Goal: Obtain resource: Download file/media

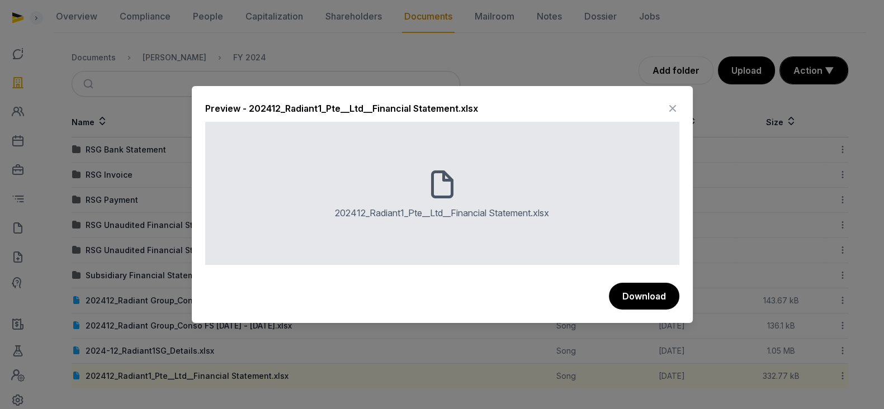
click at [670, 102] on icon at bounding box center [672, 109] width 13 height 18
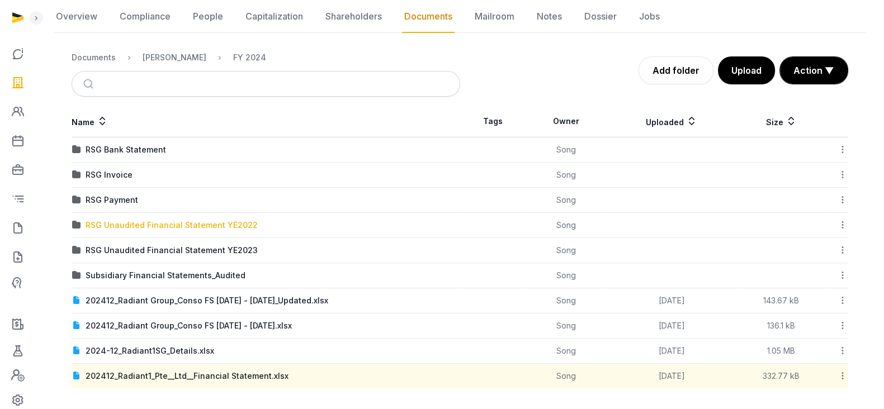
click at [220, 226] on div "RSG Unaudited Financial Statement YE2022" at bounding box center [172, 225] width 172 height 11
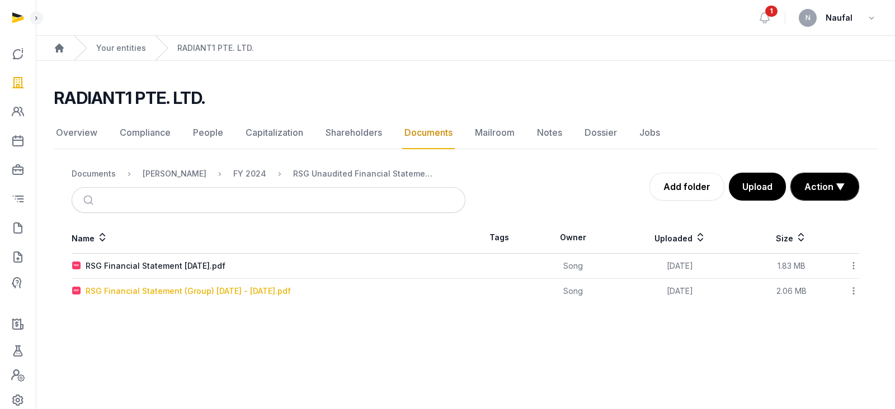
click at [286, 295] on div "RSG Financial Statement (Group) [DATE] - [DATE].pdf" at bounding box center [188, 291] width 205 height 11
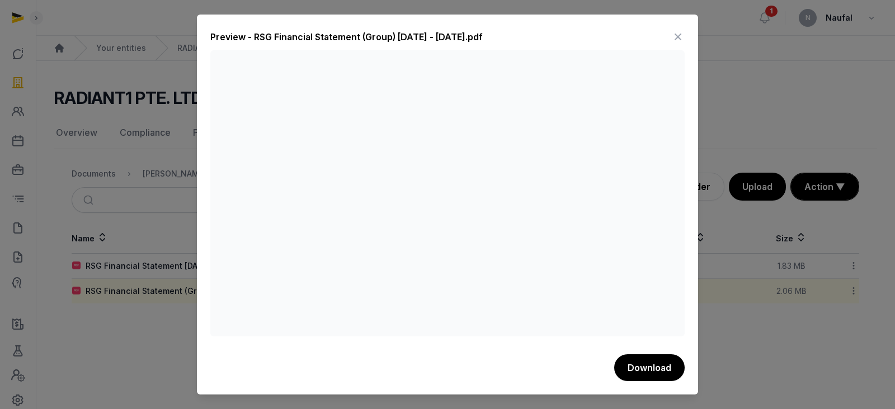
click at [678, 34] on icon at bounding box center [677, 37] width 13 height 18
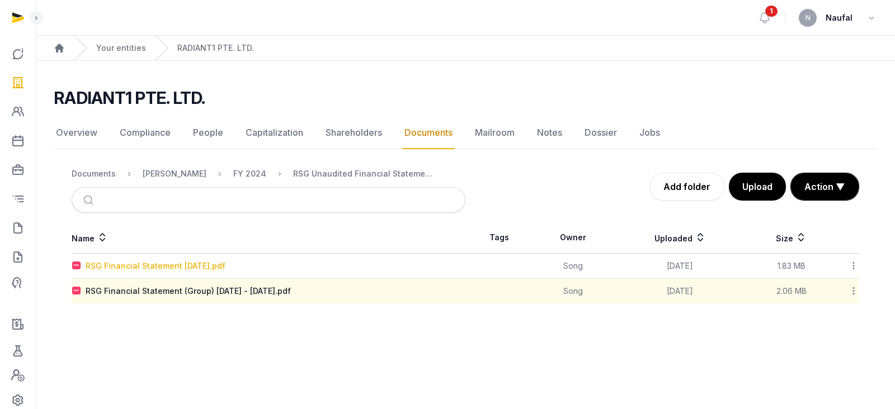
click at [215, 264] on div "RSG Financial Statement [DATE].pdf" at bounding box center [156, 266] width 140 height 11
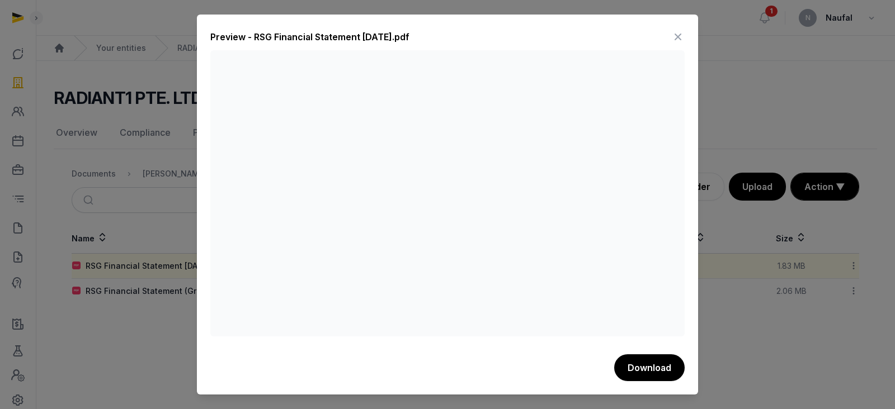
click at [676, 40] on icon at bounding box center [677, 37] width 13 height 18
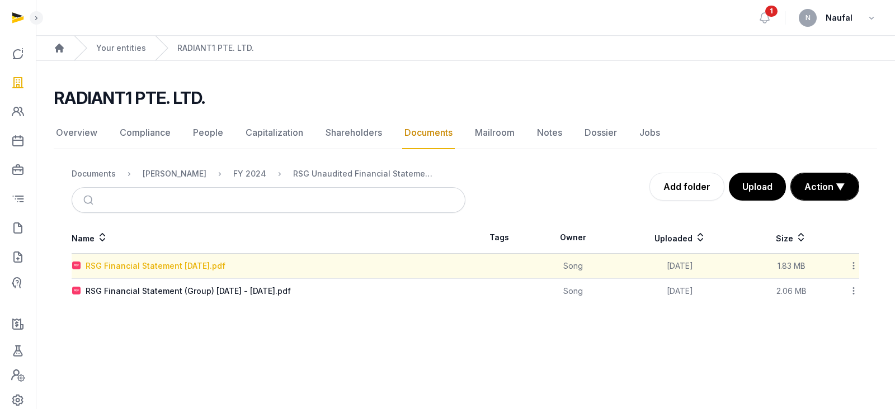
click at [225, 263] on div "RSG Financial Statement [DATE].pdf" at bounding box center [156, 266] width 140 height 11
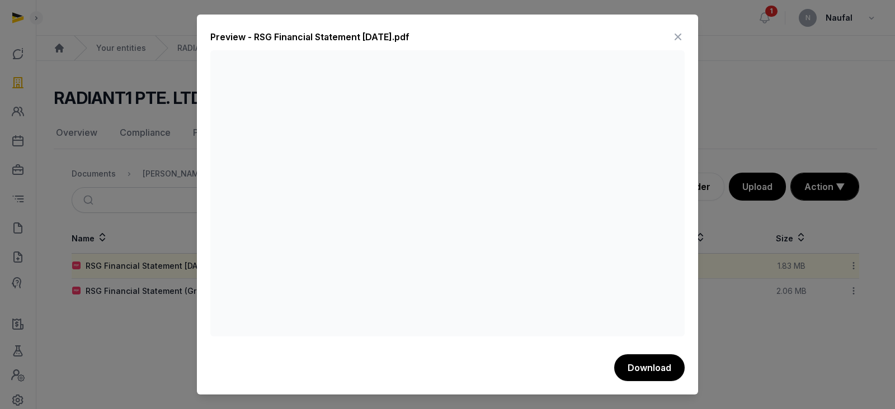
click at [676, 36] on icon at bounding box center [677, 37] width 13 height 18
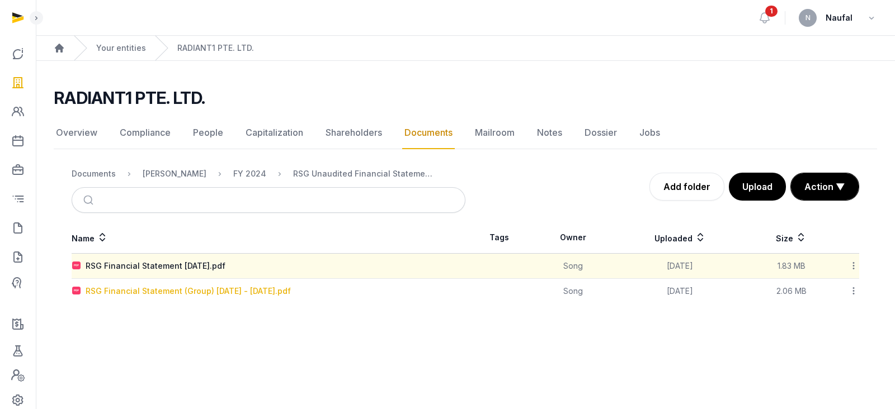
click at [212, 292] on div "RSG Financial Statement (Group) [DATE] - [DATE].pdf" at bounding box center [188, 291] width 205 height 11
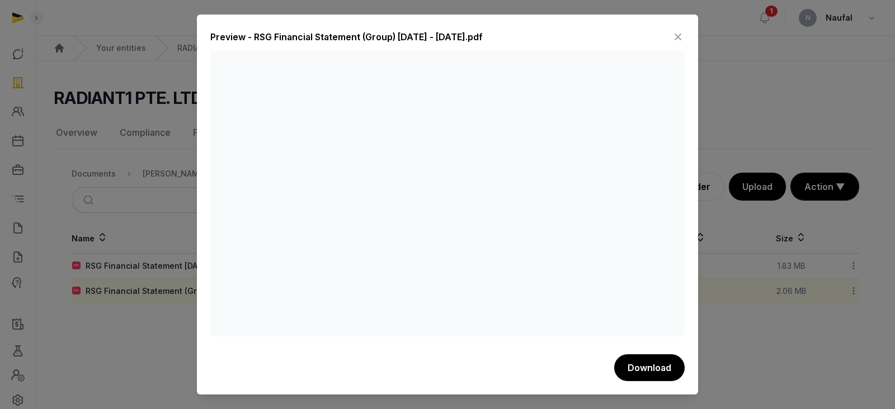
click at [678, 37] on icon at bounding box center [677, 37] width 13 height 18
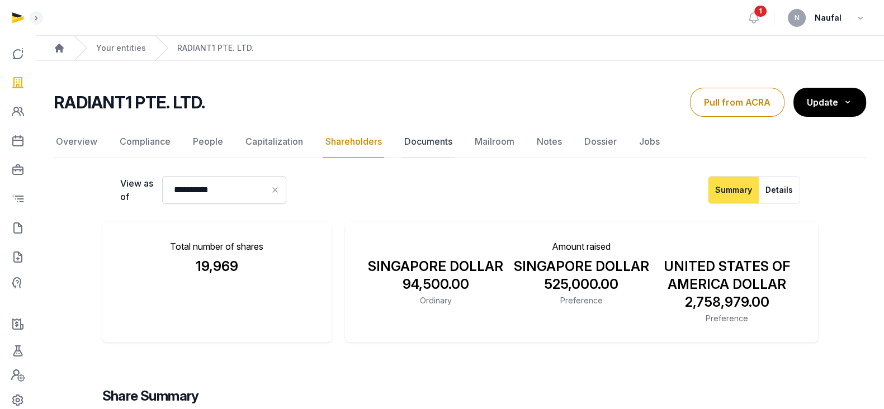
click at [409, 149] on link "Documents" at bounding box center [428, 142] width 53 height 32
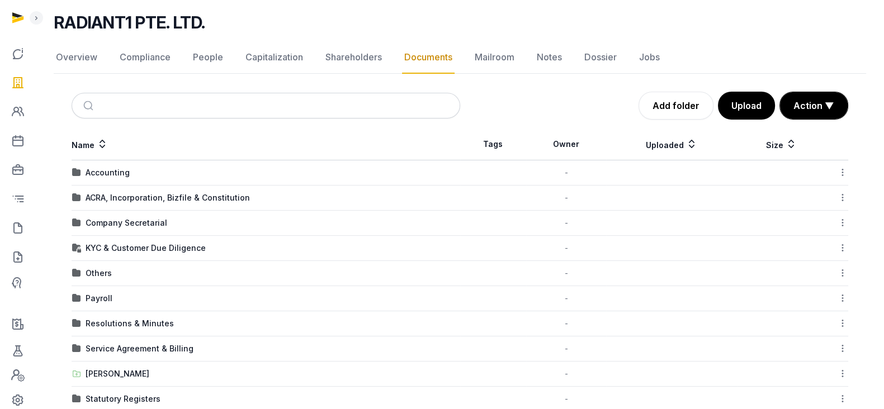
scroll to position [123, 0]
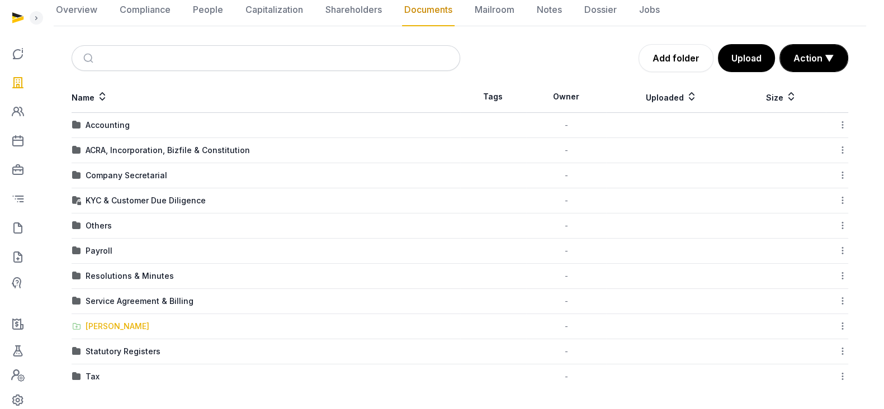
click at [113, 329] on div "[PERSON_NAME]" at bounding box center [118, 326] width 64 height 11
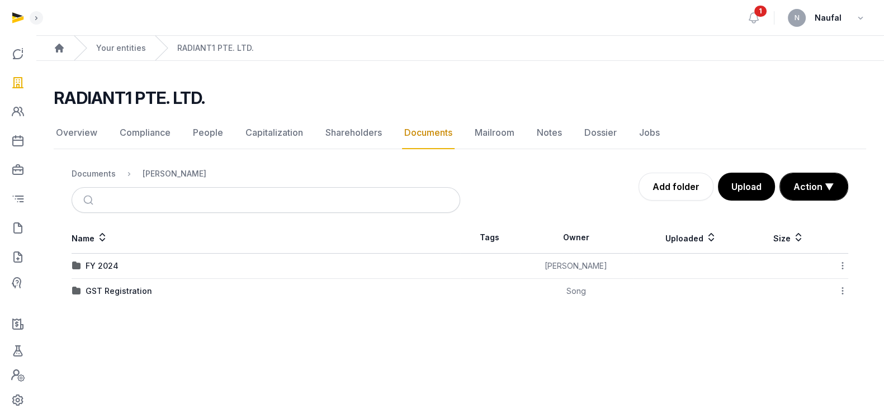
scroll to position [0, 0]
click at [114, 268] on div "FY 2024" at bounding box center [102, 266] width 33 height 11
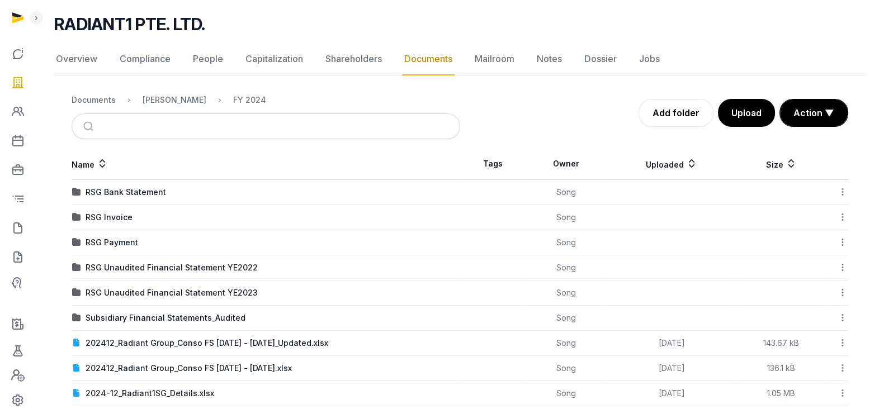
scroll to position [116, 0]
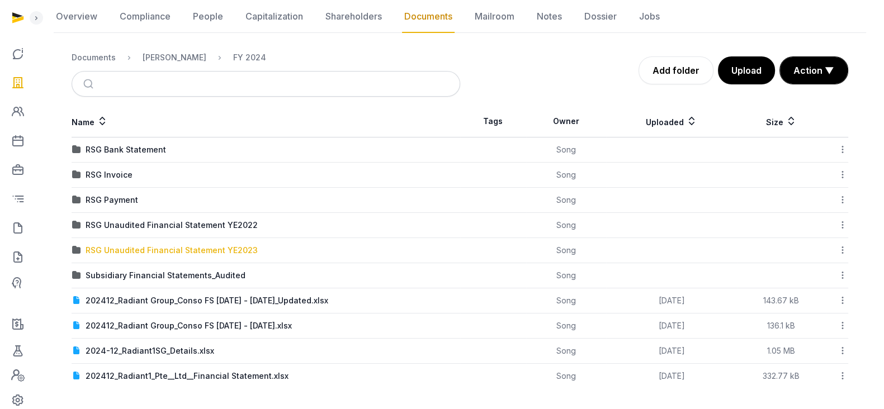
click at [204, 247] on div "RSG Unaudited Financial Statement YE2023" at bounding box center [172, 250] width 172 height 11
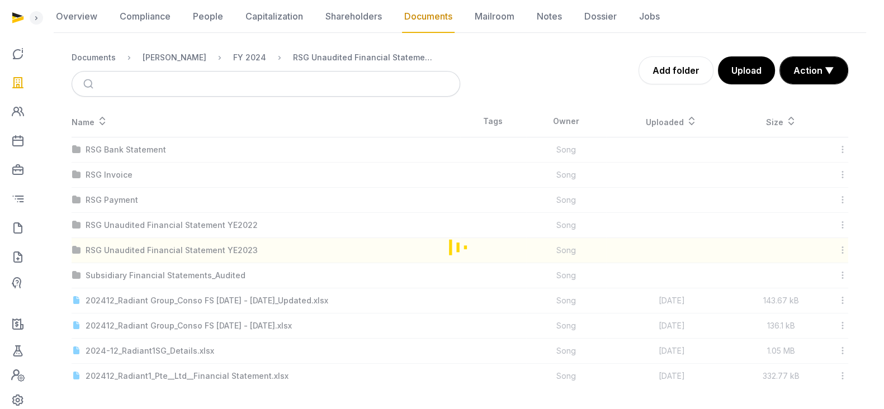
scroll to position [0, 0]
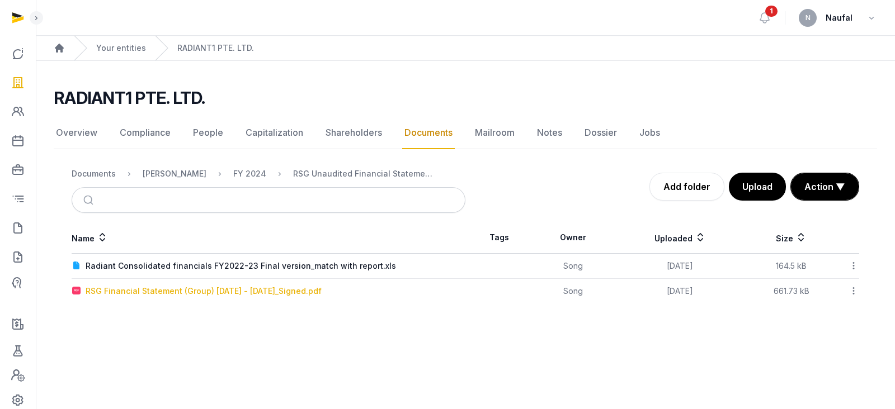
click at [296, 293] on div "RSG Financial Statement (Group) [DATE] - [DATE]_Signed.pdf" at bounding box center [204, 291] width 236 height 11
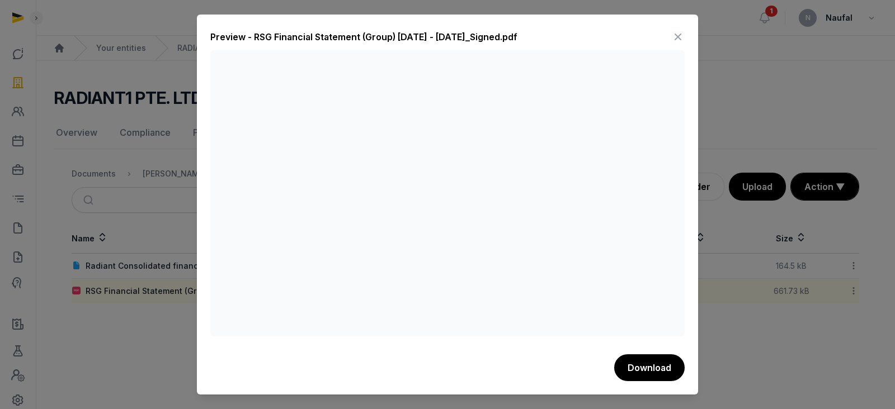
click at [679, 32] on icon at bounding box center [677, 37] width 13 height 18
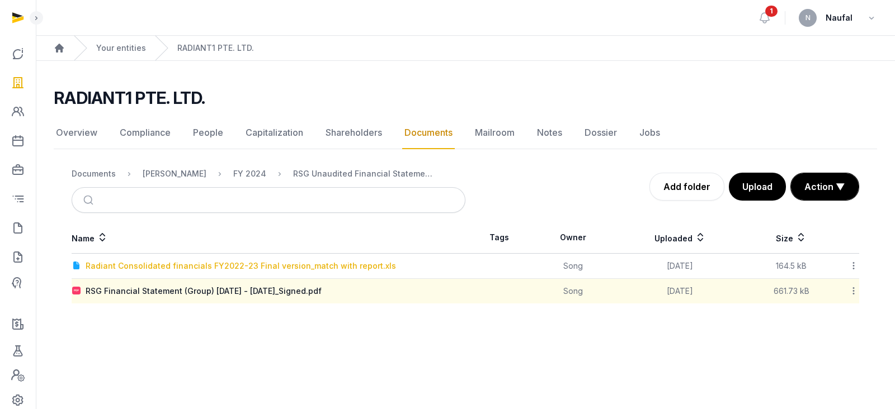
click at [262, 268] on div "Radiant Consolidated financials FY2022-23 Final version_match with report.xls" at bounding box center [241, 266] width 310 height 11
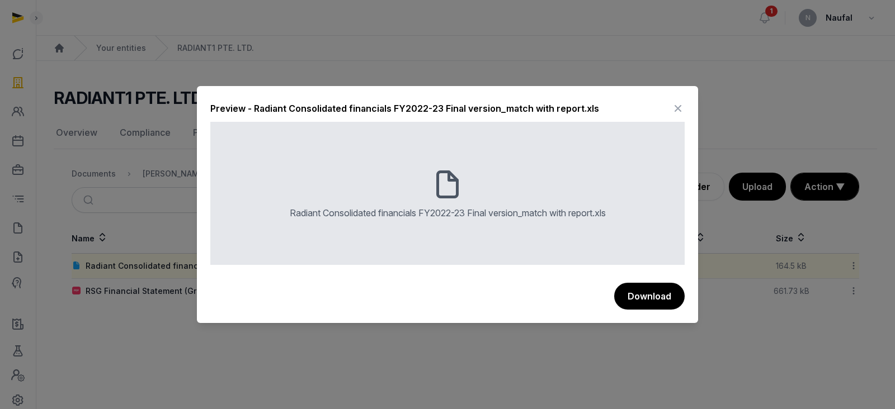
drag, startPoint x: 680, startPoint y: 106, endPoint x: 671, endPoint y: 98, distance: 11.5
click at [680, 106] on icon at bounding box center [677, 109] width 13 height 18
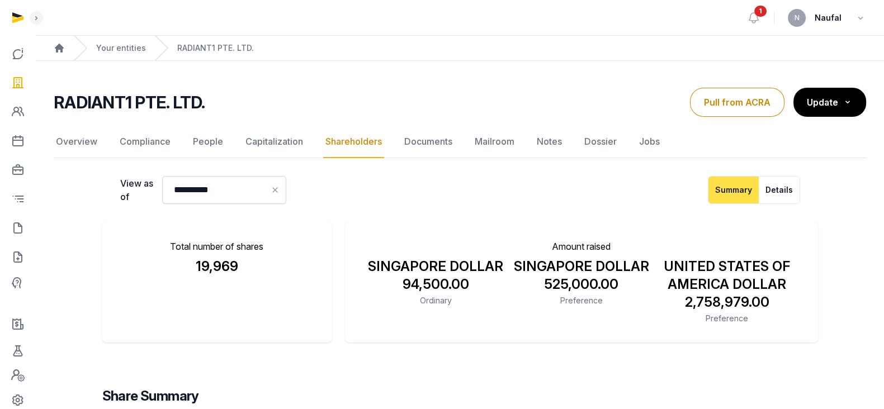
scroll to position [69, 0]
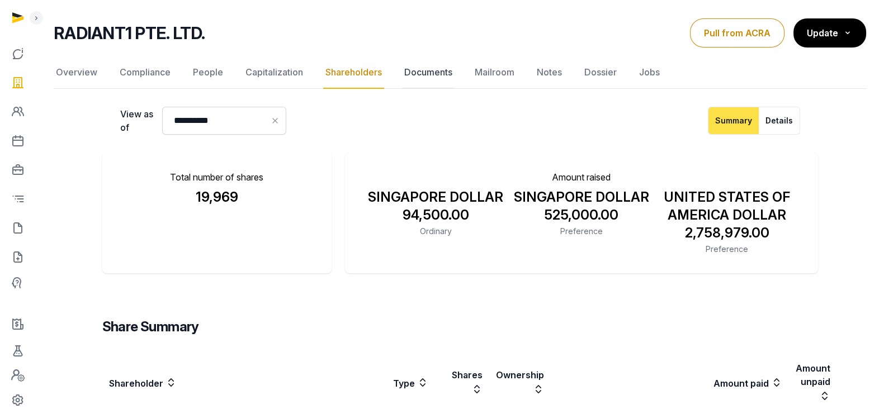
click at [413, 69] on link "Documents" at bounding box center [428, 72] width 53 height 32
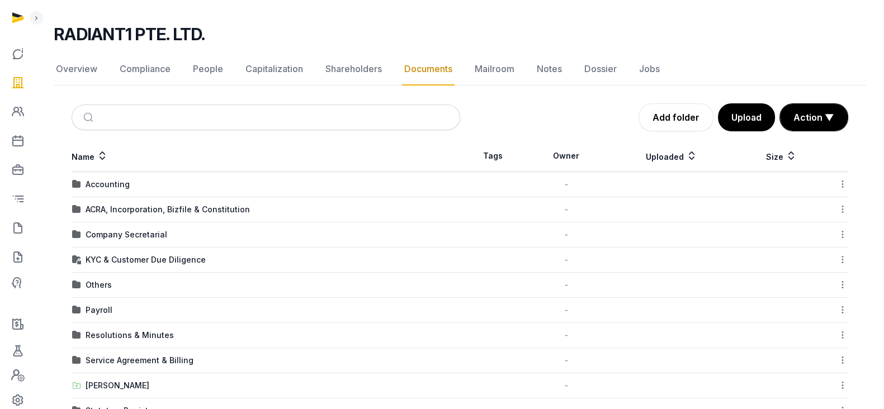
scroll to position [123, 0]
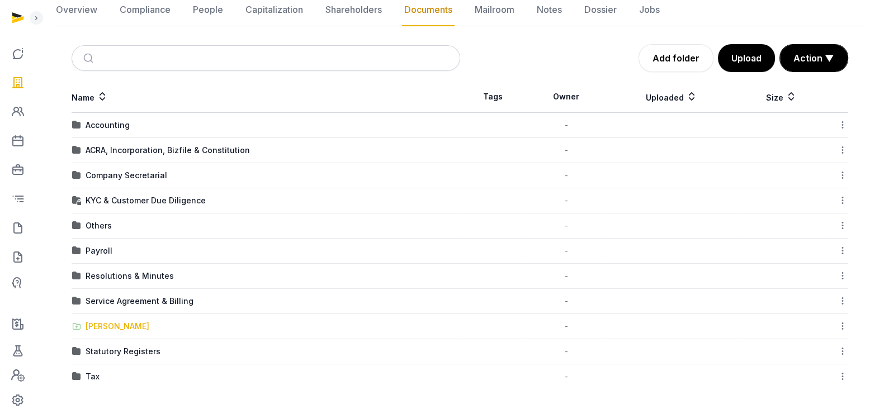
click at [116, 321] on div "[PERSON_NAME]" at bounding box center [118, 326] width 64 height 11
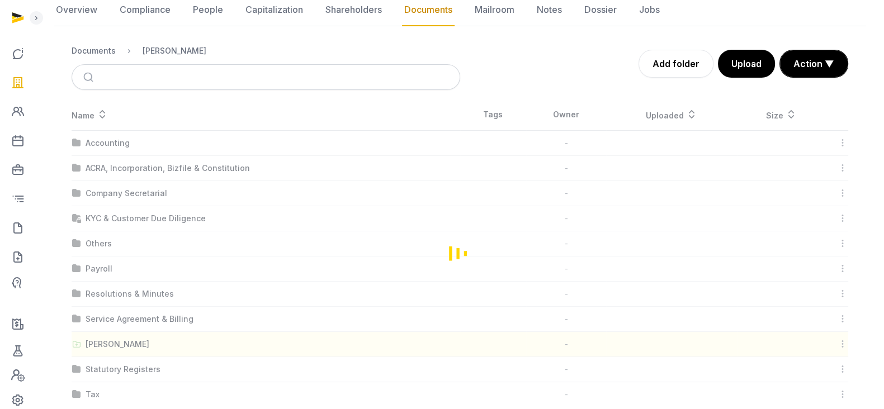
scroll to position [0, 0]
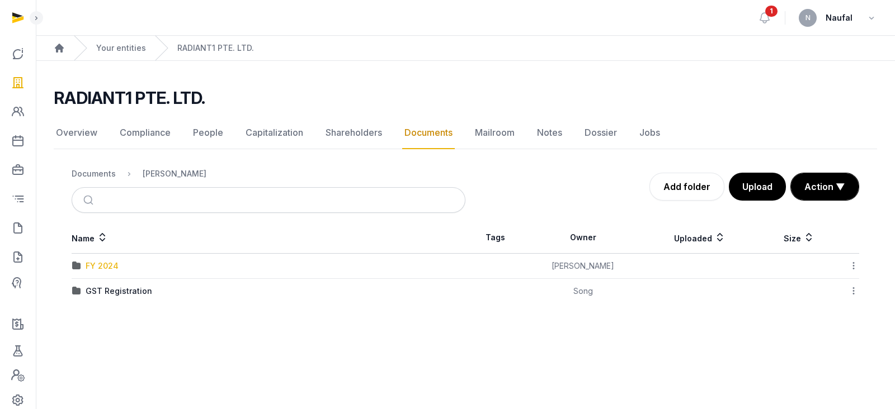
click at [103, 265] on div "FY 2024" at bounding box center [102, 266] width 33 height 11
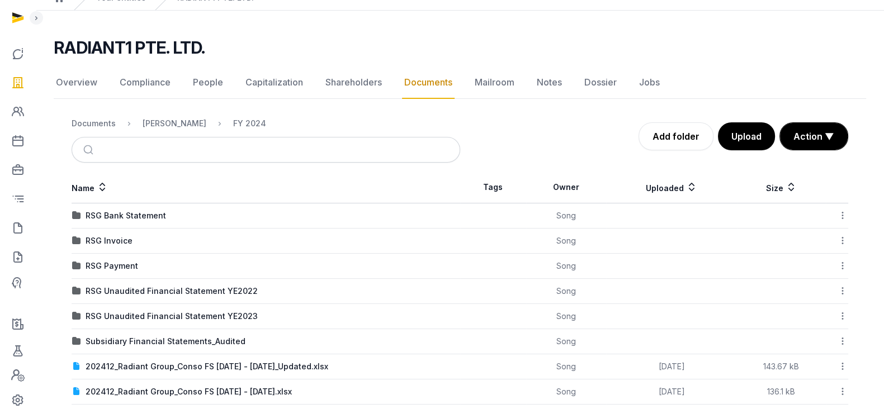
scroll to position [116, 0]
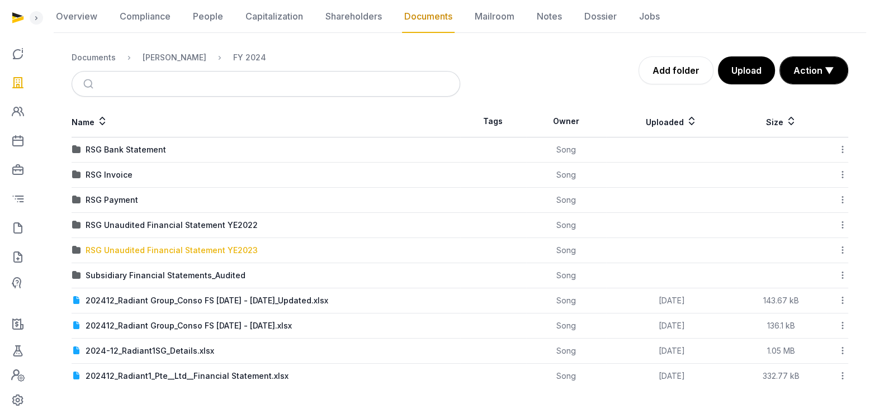
click at [215, 247] on div "RSG Unaudited Financial Statement YE2023" at bounding box center [172, 250] width 172 height 11
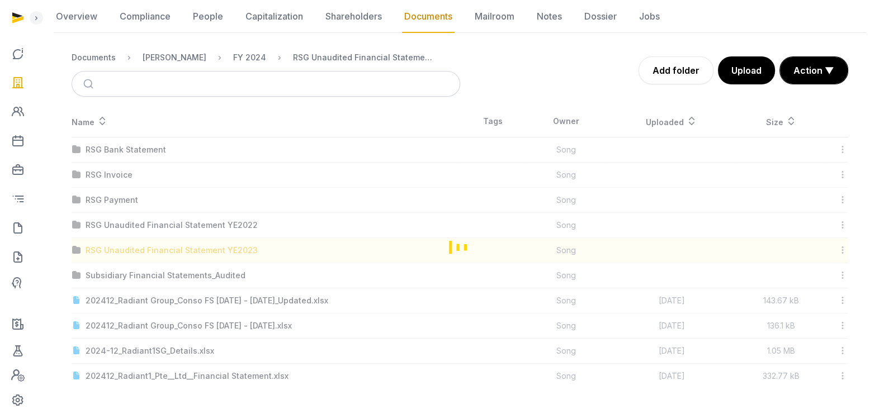
scroll to position [0, 0]
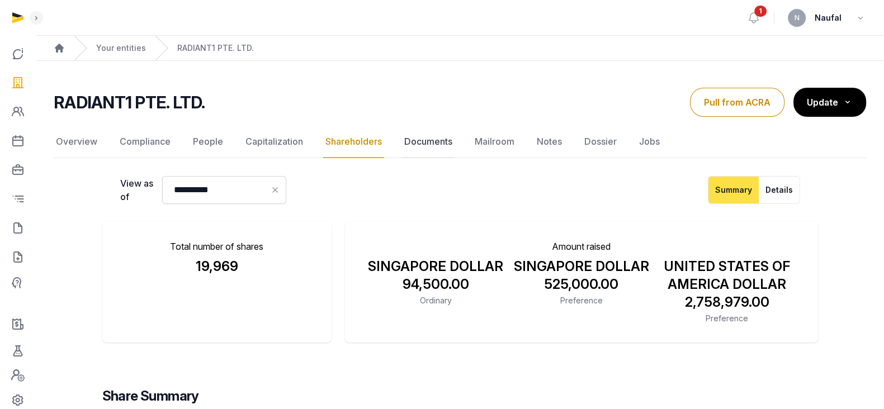
click at [448, 143] on link "Documents" at bounding box center [428, 142] width 53 height 32
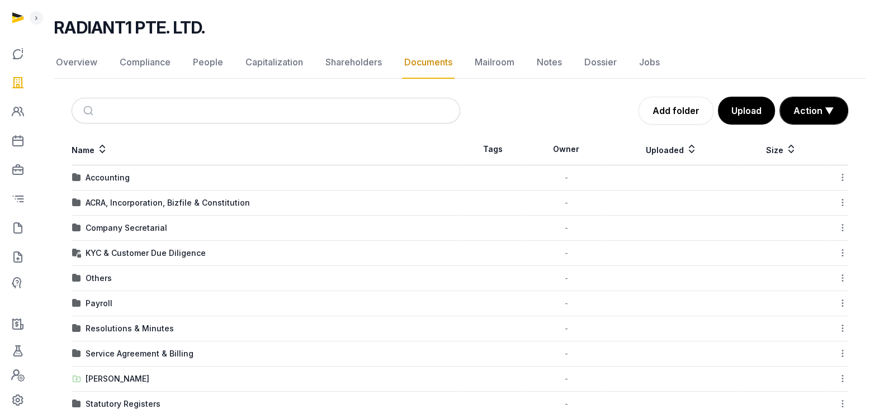
scroll to position [123, 0]
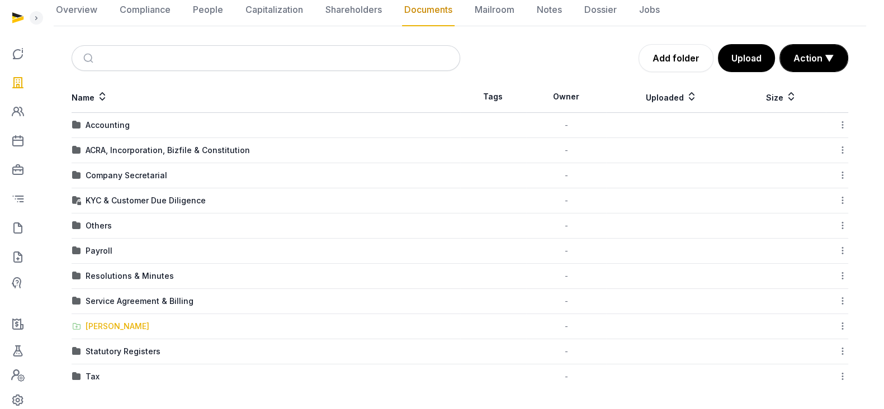
click at [110, 324] on div "[PERSON_NAME]" at bounding box center [118, 326] width 64 height 11
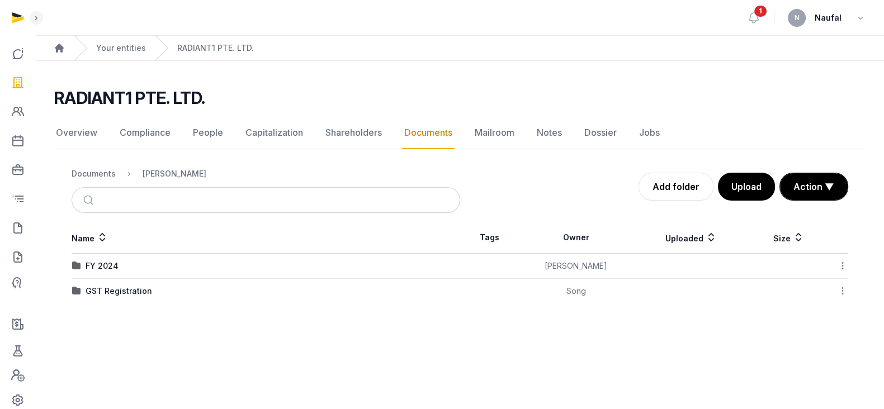
scroll to position [0, 0]
click at [91, 268] on div "FY 2024" at bounding box center [102, 266] width 33 height 11
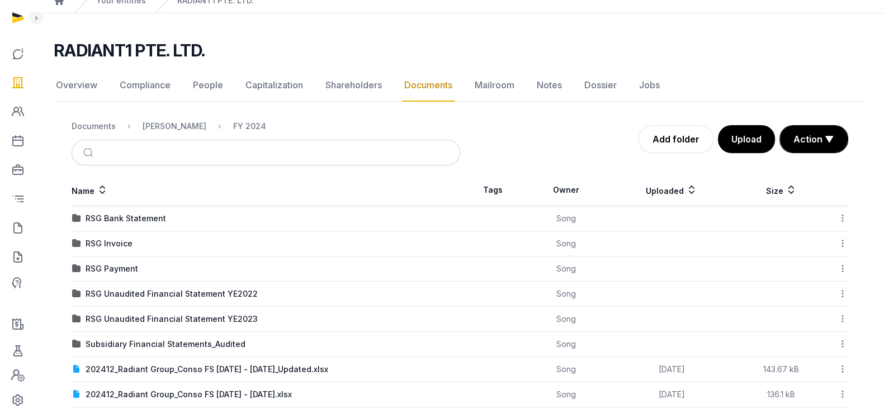
scroll to position [69, 0]
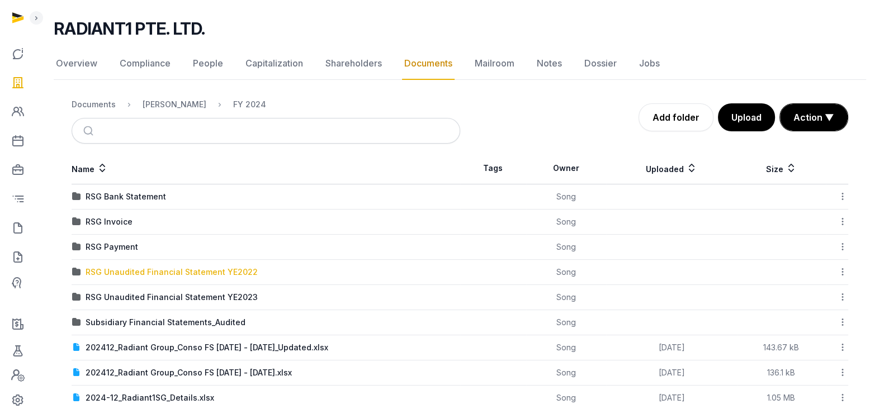
click at [162, 268] on div "RSG Unaudited Financial Statement YE2022" at bounding box center [172, 272] width 172 height 11
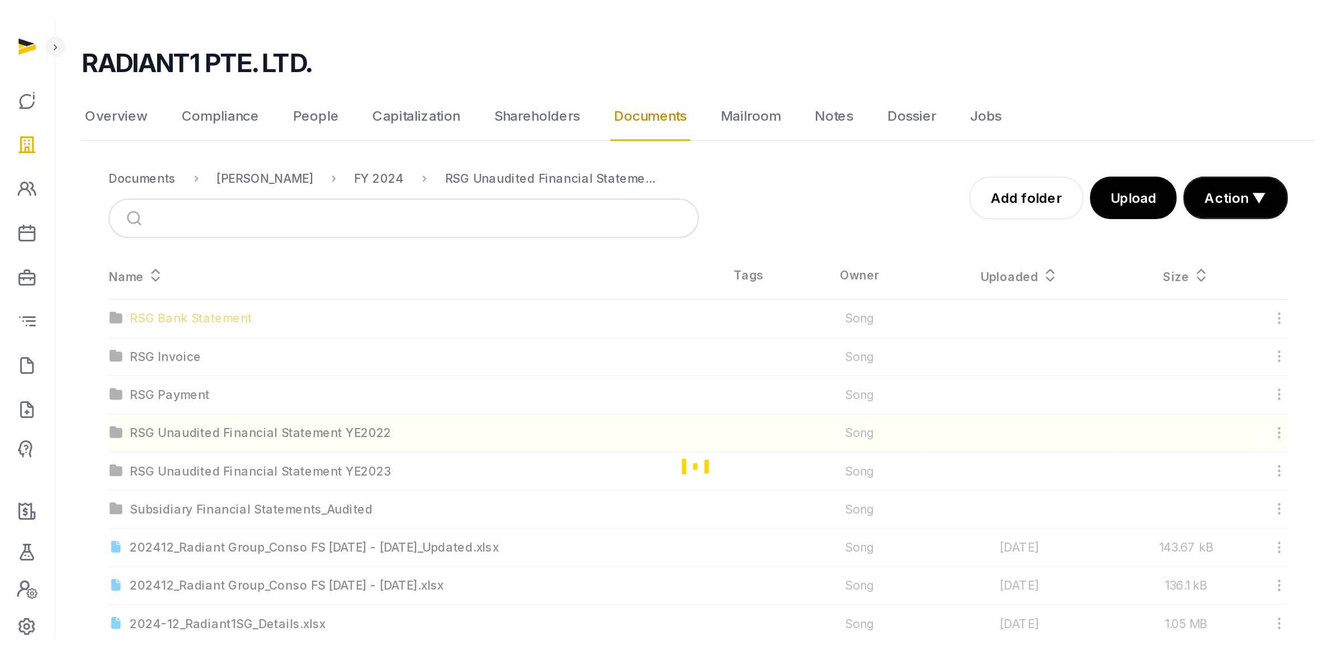
scroll to position [0, 0]
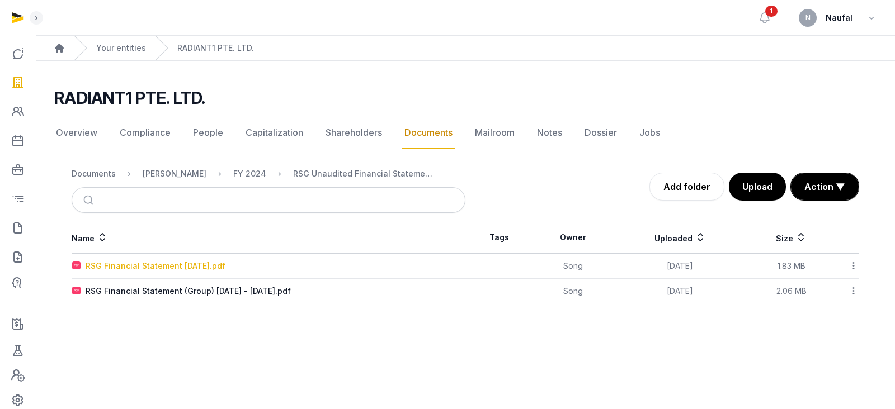
click at [225, 269] on div "RSG Financial Statement [DATE].pdf" at bounding box center [156, 266] width 140 height 11
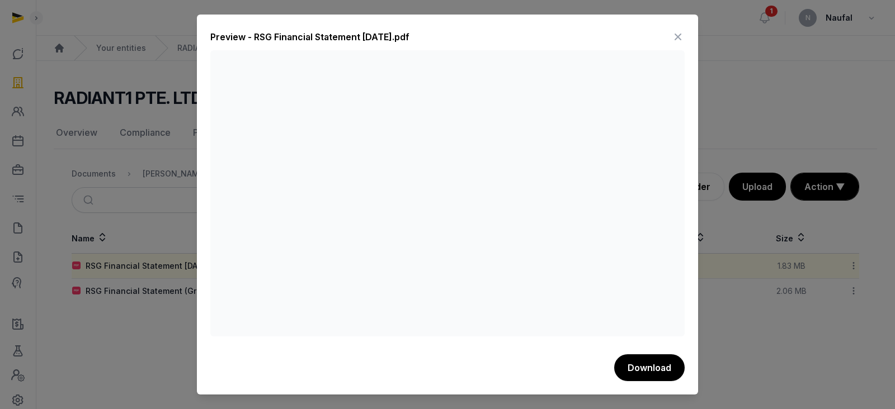
click at [675, 32] on icon at bounding box center [677, 37] width 13 height 18
